Goal: Task Accomplishment & Management: Manage account settings

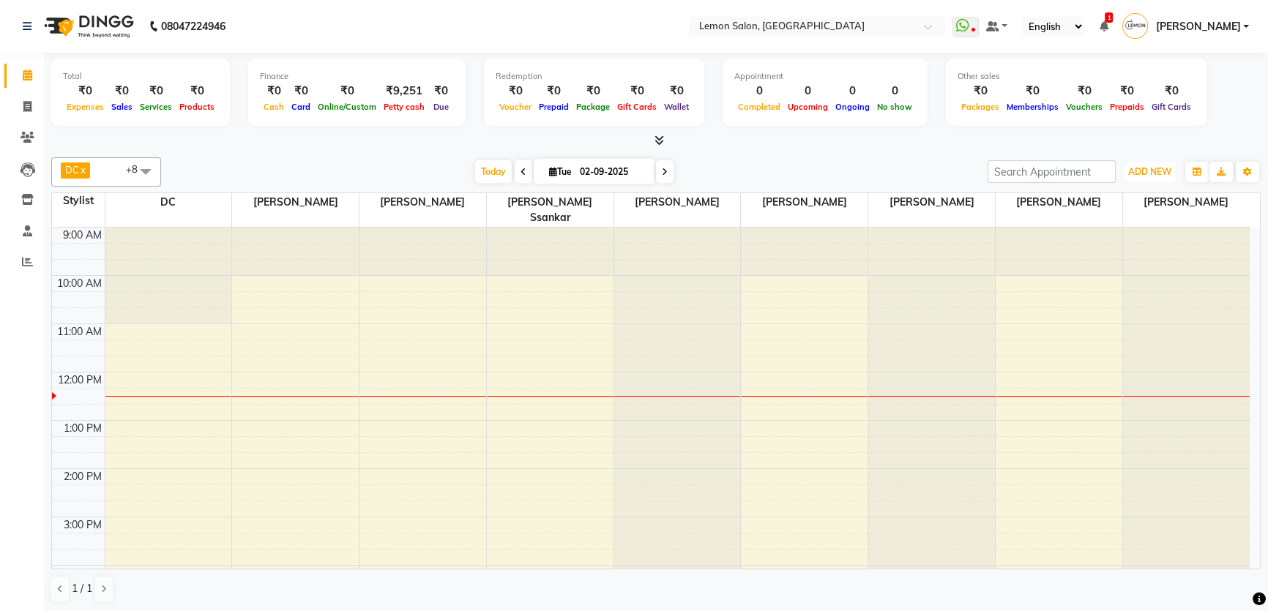
click at [1157, 168] on span "ADD NEW" at bounding box center [1149, 171] width 43 height 11
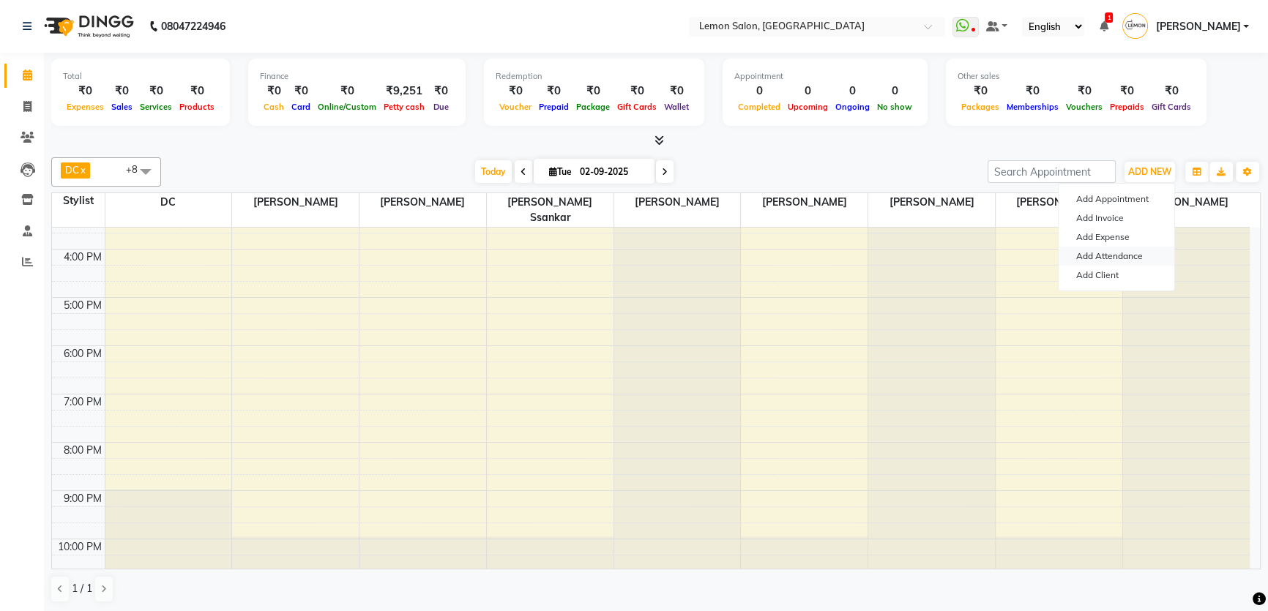
click at [1113, 256] on link "Add Attendance" at bounding box center [1117, 256] width 116 height 19
select select "W"
select select "A"
select select "W"
select select "A"
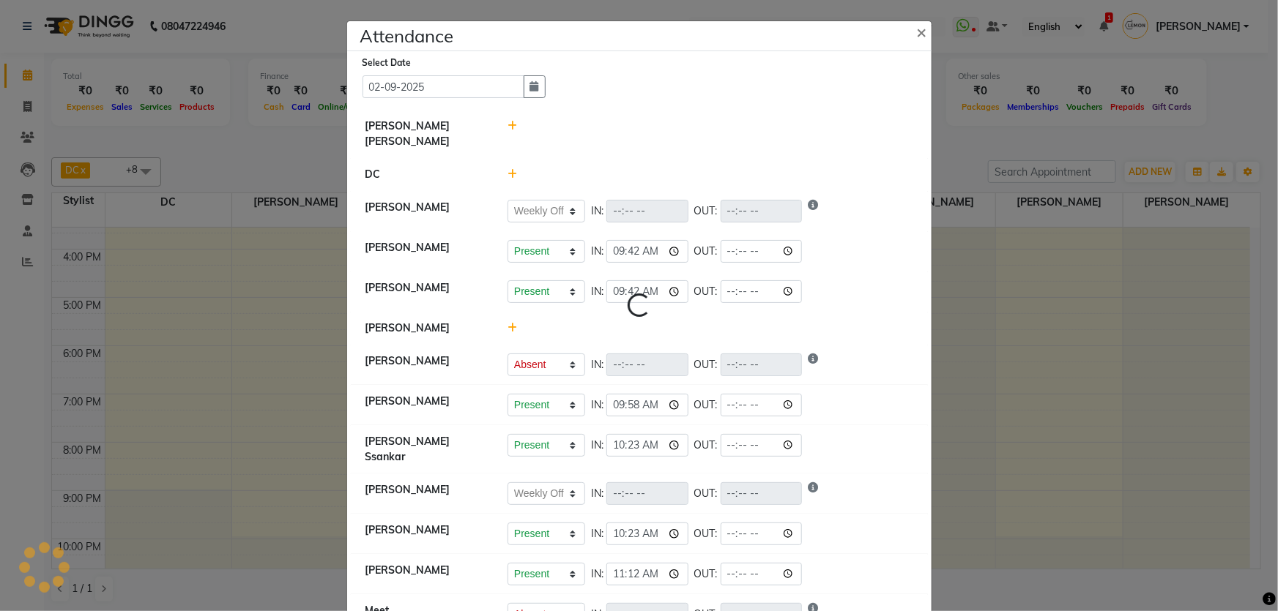
select select "W"
select select "A"
select select "W"
select select "A"
click at [507, 323] on icon at bounding box center [512, 328] width 10 height 10
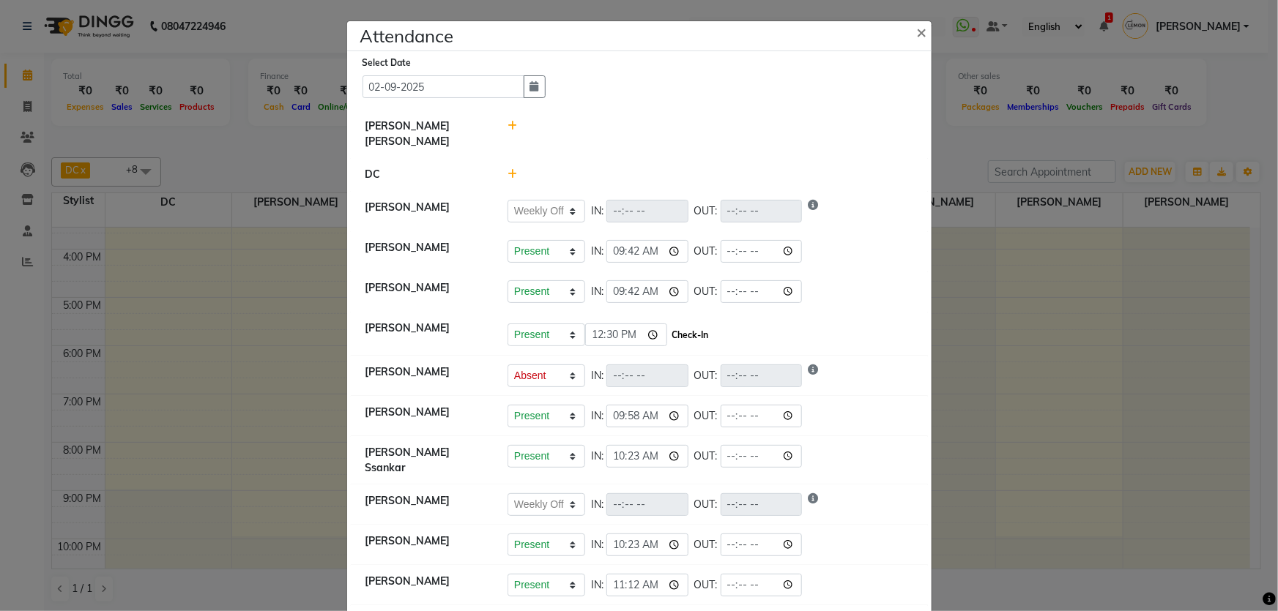
click at [687, 327] on button "Check-In" at bounding box center [690, 335] width 44 height 20
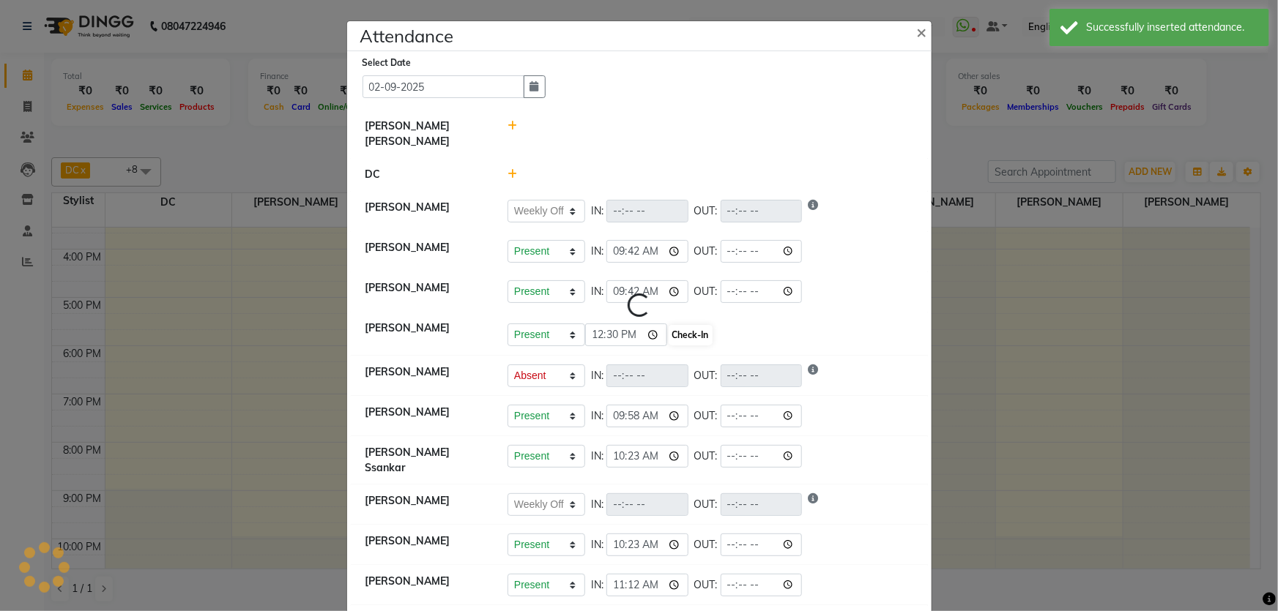
select select "W"
select select "A"
select select "W"
select select "A"
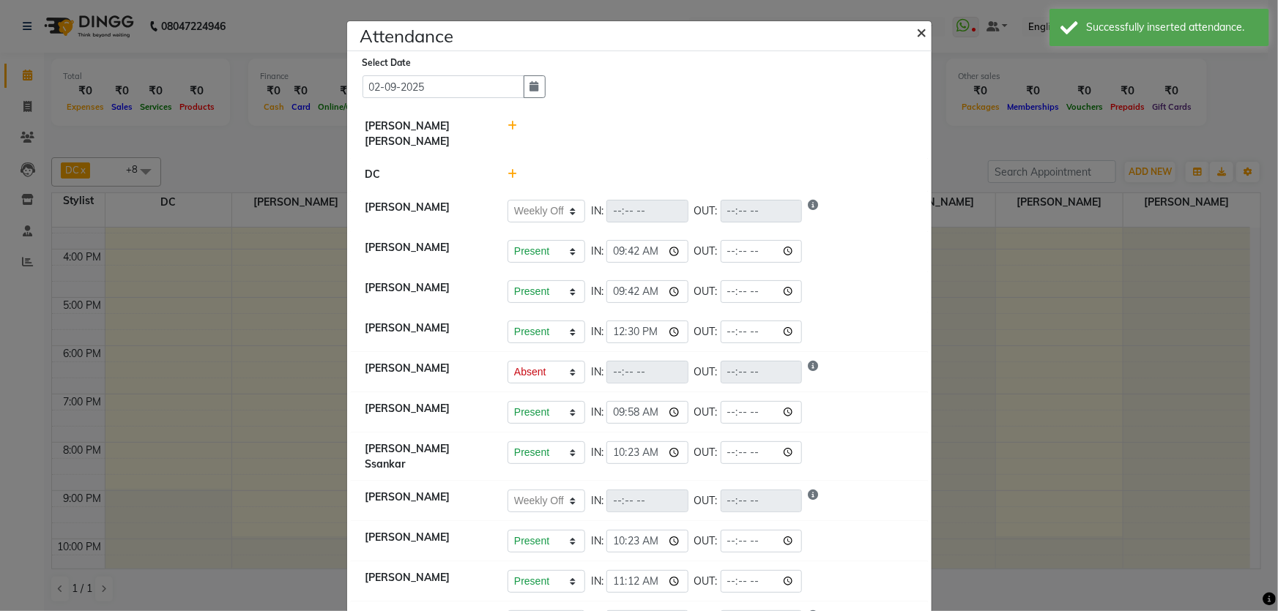
click at [906, 31] on button "×" at bounding box center [923, 31] width 37 height 41
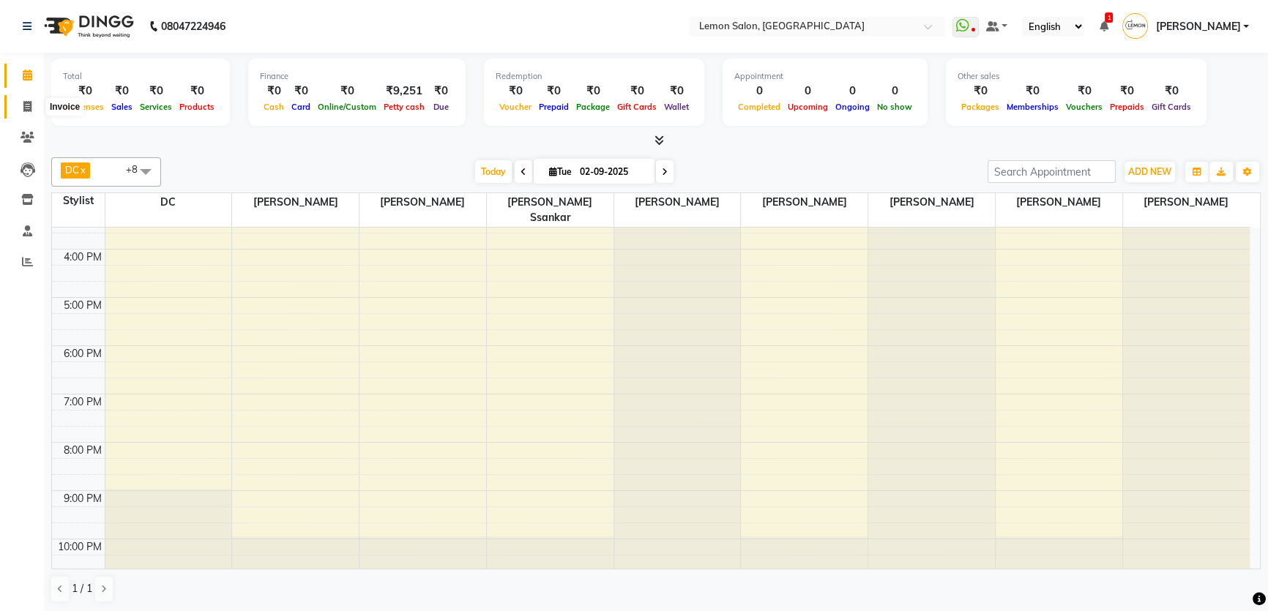
click at [30, 109] on icon at bounding box center [27, 106] width 8 height 11
select select "568"
select select "service"
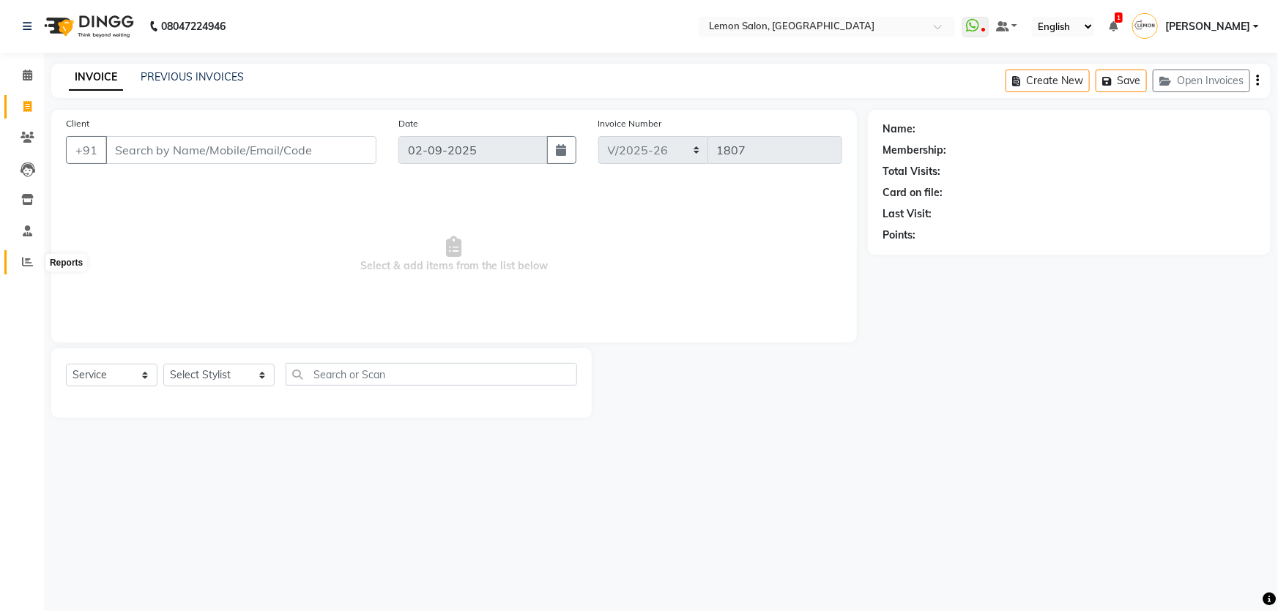
click at [29, 266] on icon at bounding box center [27, 261] width 11 height 11
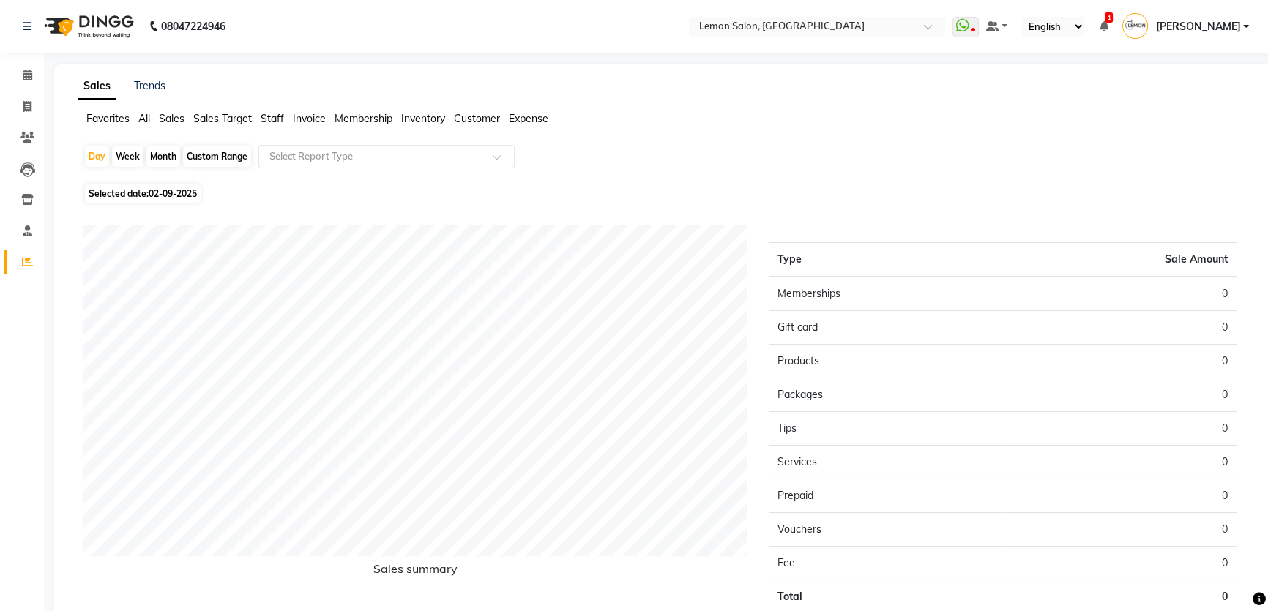
click at [232, 164] on div "Custom Range" at bounding box center [217, 156] width 68 height 20
select select "9"
select select "2025"
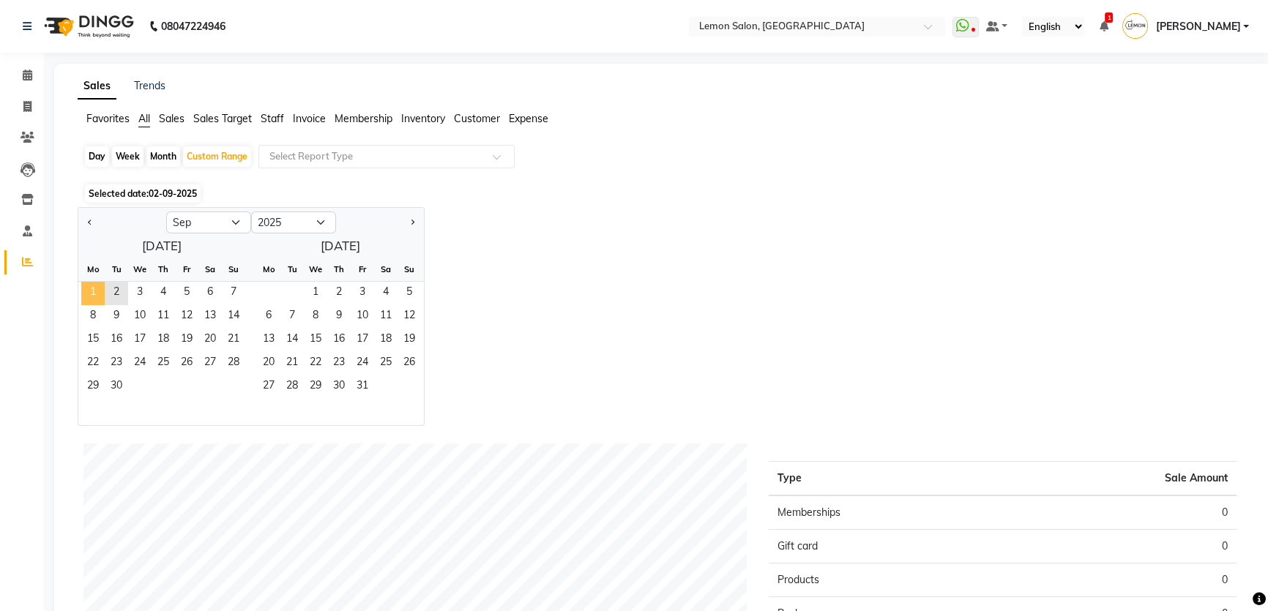
click at [93, 291] on span "1" at bounding box center [92, 293] width 23 height 23
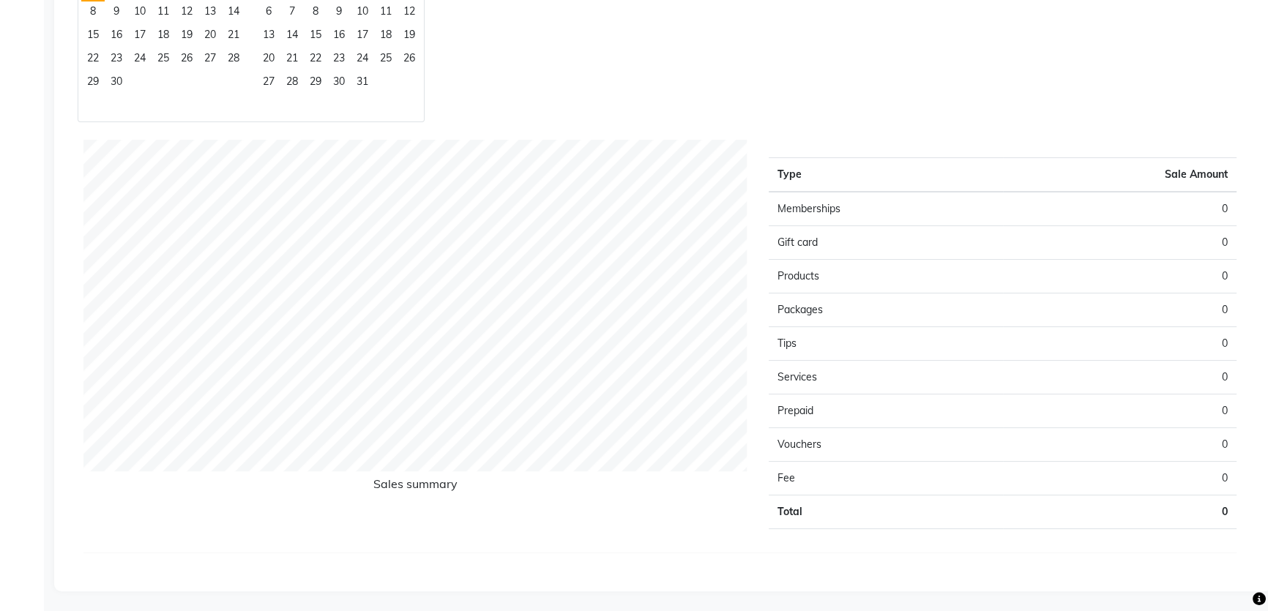
scroll to position [171, 0]
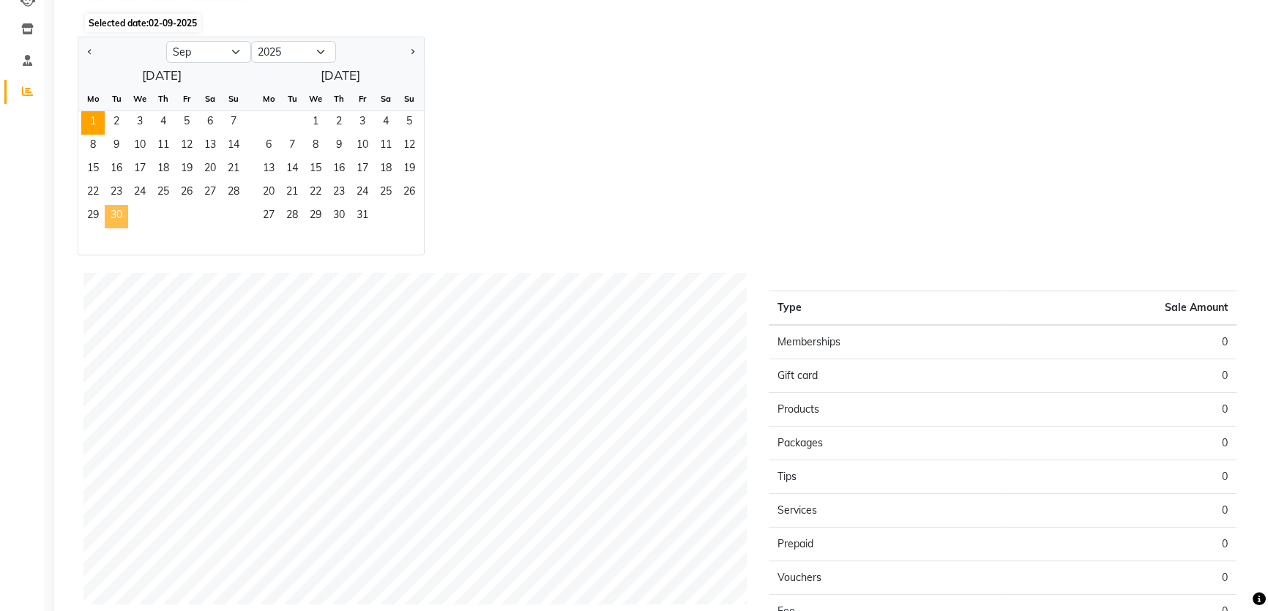
click at [127, 215] on span "30" at bounding box center [116, 216] width 23 height 23
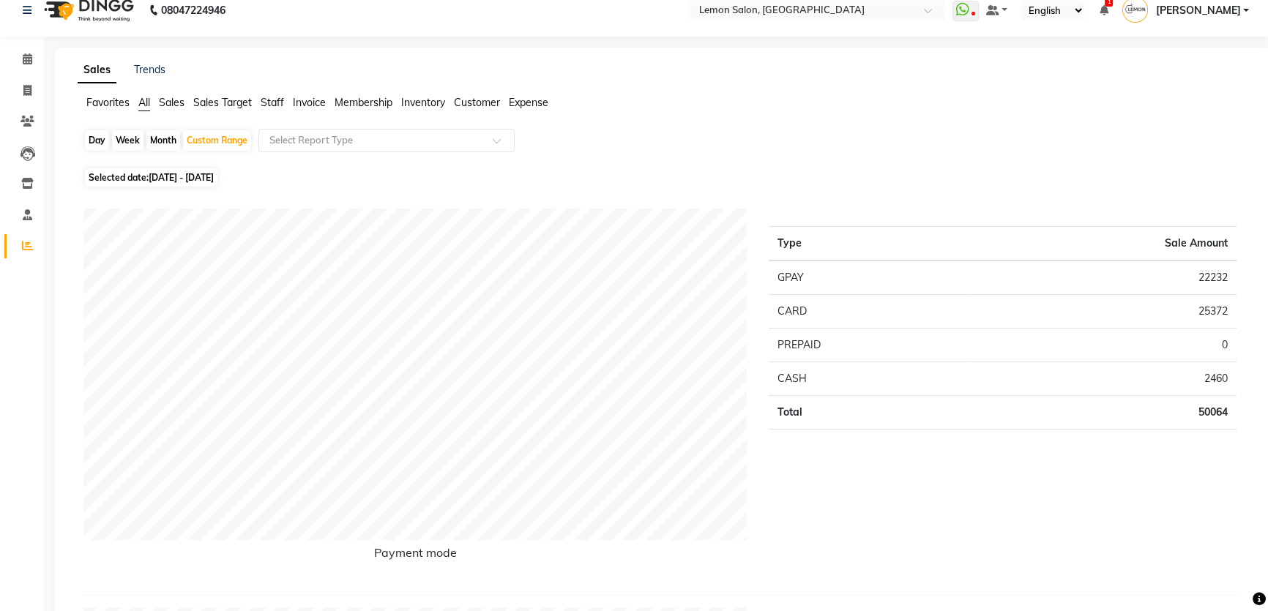
scroll to position [0, 0]
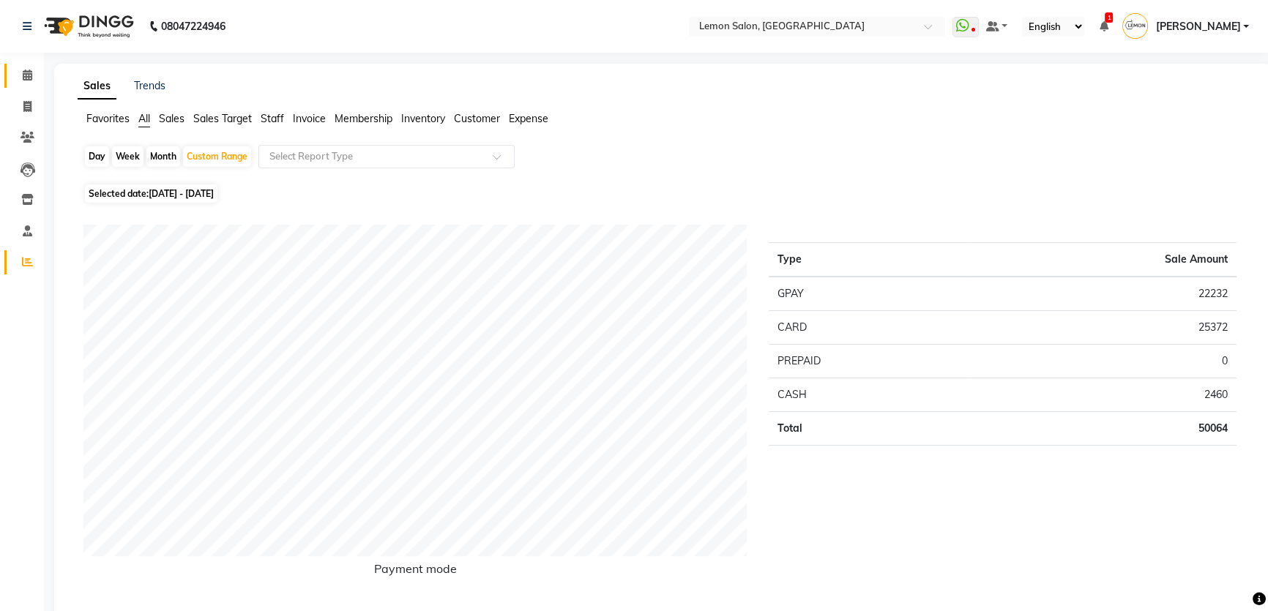
click at [31, 83] on link "Calendar" at bounding box center [21, 76] width 35 height 24
